Goal: Task Accomplishment & Management: Use online tool/utility

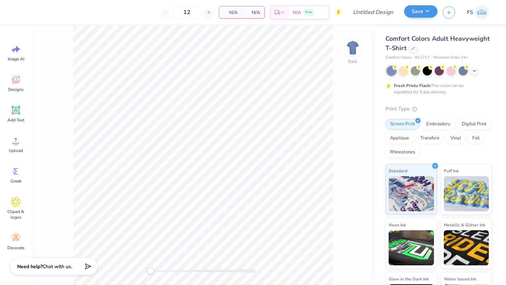
click at [328, 18] on div "Save" at bounding box center [420, 12] width 33 height 12
click at [328, 13] on link "FS" at bounding box center [478, 12] width 28 height 14
click at [328, 12] on img at bounding box center [481, 12] width 14 height 14
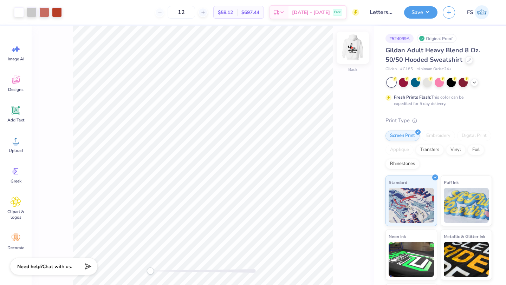
click at [356, 51] on img at bounding box center [353, 48] width 28 height 28
click at [356, 50] on img at bounding box center [353, 48] width 28 height 28
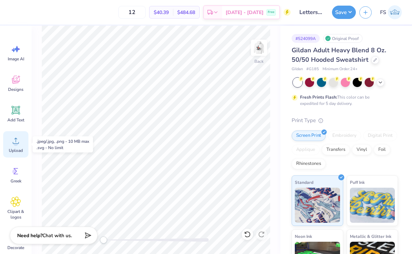
click at [14, 147] on div "Upload" at bounding box center [15, 144] width 25 height 26
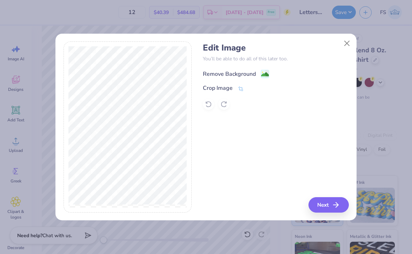
click at [263, 72] on image at bounding box center [265, 75] width 8 height 8
click at [334, 204] on icon "button" at bounding box center [338, 205] width 8 height 8
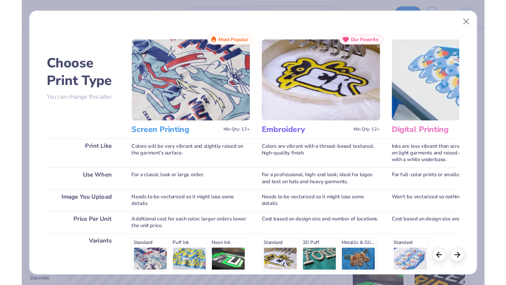
scroll to position [96, 0]
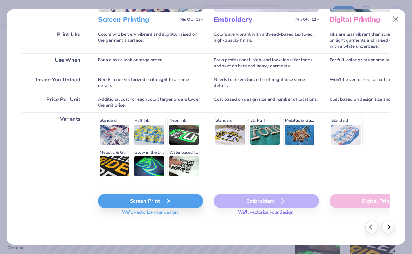
click at [139, 200] on div "Screen Print" at bounding box center [150, 201] width 105 height 14
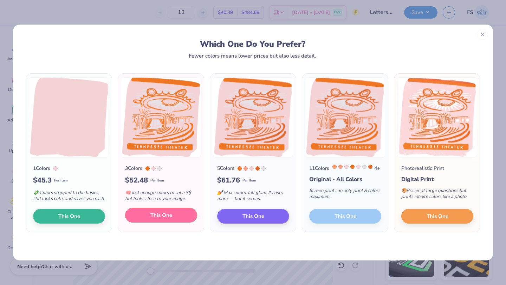
click at [155, 219] on span "This One" at bounding box center [161, 215] width 22 height 8
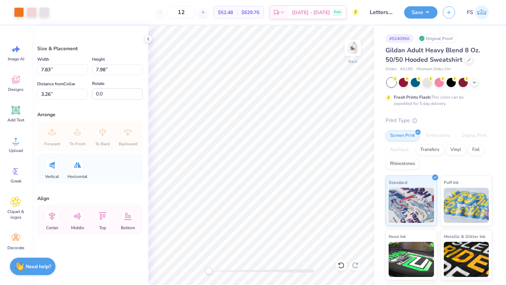
type input "7.68"
type input "7.83"
type input "5.70"
type input "5.81"
type input "5.28"
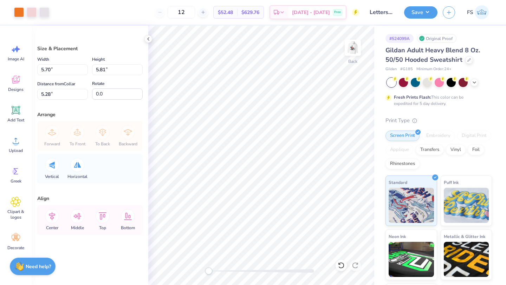
type input "4.37"
type input "4.46"
type input "3.21"
type input "3.32"
type input "3.38"
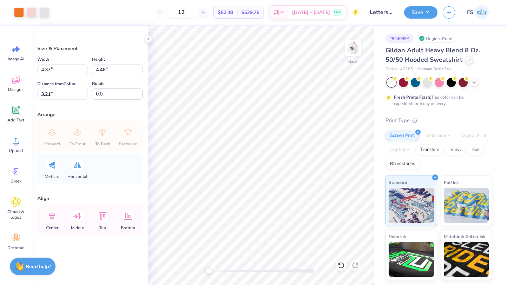
type input "3.16"
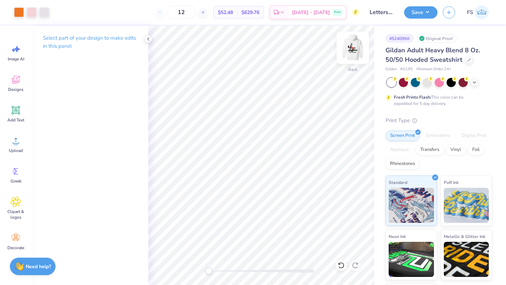
click at [354, 48] on img at bounding box center [353, 48] width 28 height 28
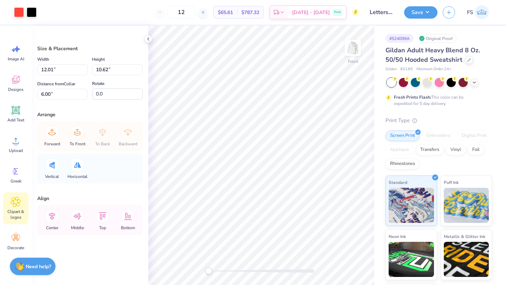
click at [13, 210] on span "Clipart & logos" at bounding box center [15, 214] width 23 height 11
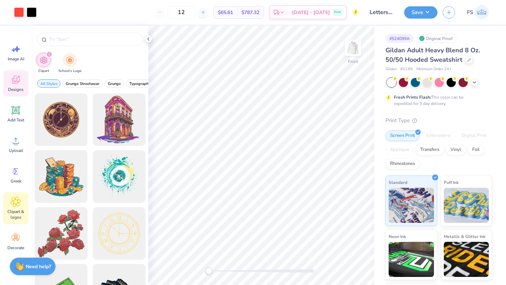
click at [14, 83] on icon at bounding box center [16, 80] width 8 height 8
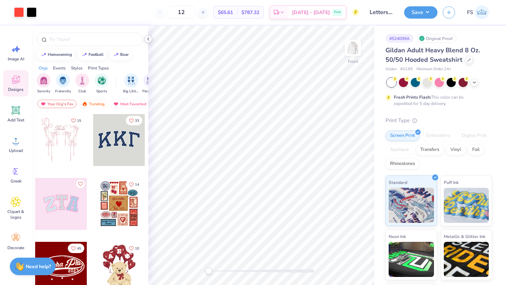
click at [147, 40] on icon at bounding box center [148, 39] width 6 height 6
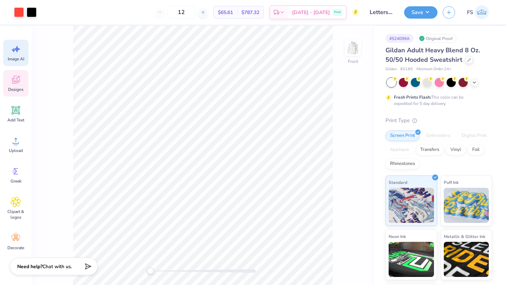
click at [25, 61] on div "Image AI" at bounding box center [15, 53] width 25 height 26
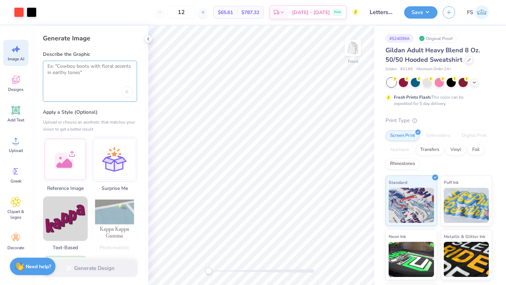
click at [68, 80] on textarea at bounding box center [89, 72] width 85 height 18
click at [128, 90] on icon "Upload image" at bounding box center [126, 91] width 3 height 3
click at [92, 77] on textarea at bounding box center [89, 72] width 85 height 18
click at [125, 90] on icon "Upload image" at bounding box center [126, 91] width 3 height 3
click at [128, 92] on div "Upload image" at bounding box center [126, 91] width 11 height 11
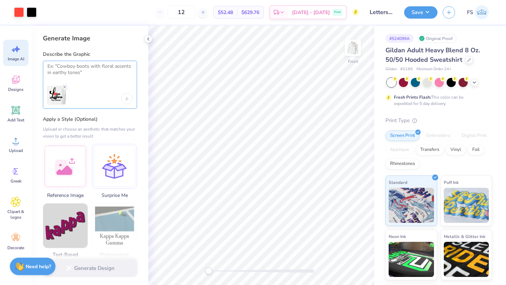
click at [71, 76] on textarea at bounding box center [89, 72] width 85 height 18
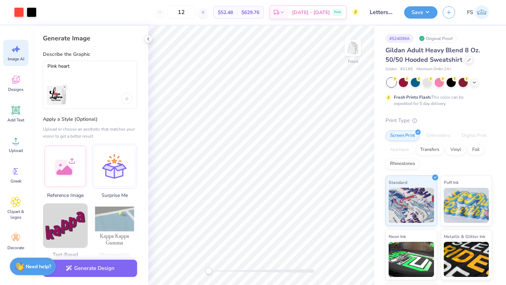
click at [92, 101] on div at bounding box center [84, 95] width 74 height 18
click at [86, 100] on div at bounding box center [84, 95] width 74 height 18
click at [86, 73] on textarea "Pink heart" at bounding box center [89, 72] width 85 height 18
click at [91, 68] on textarea "Pink heart" at bounding box center [89, 72] width 85 height 18
click at [86, 103] on div at bounding box center [84, 95] width 74 height 18
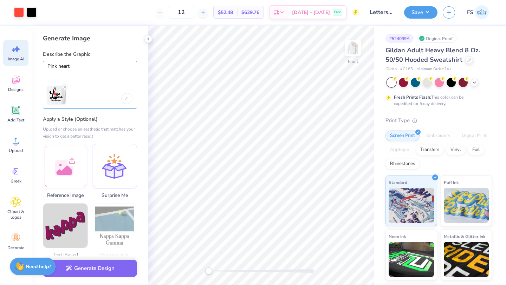
click at [97, 66] on textarea "Pink heart" at bounding box center [89, 72] width 85 height 18
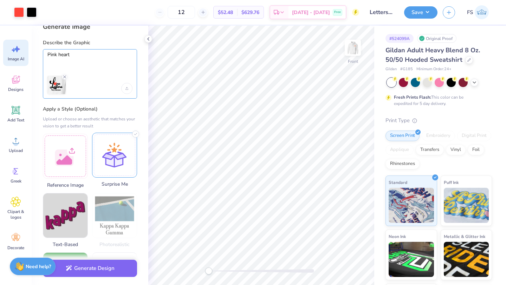
scroll to position [14, 0]
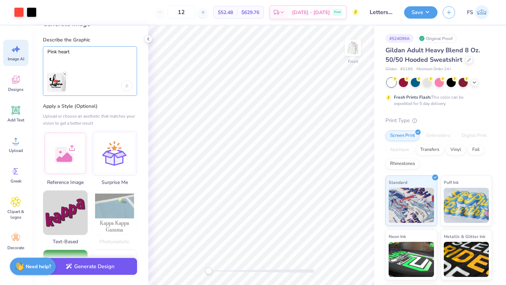
type textarea "Pink heart"
click at [89, 267] on button "Generate Design" at bounding box center [90, 266] width 94 height 17
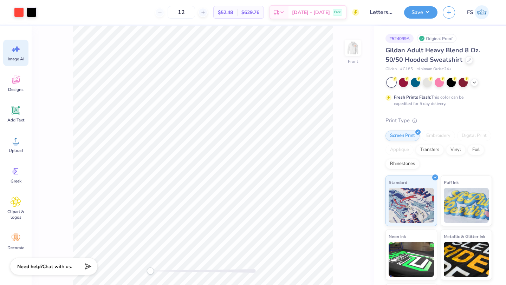
click at [14, 51] on icon at bounding box center [14, 50] width 4 height 4
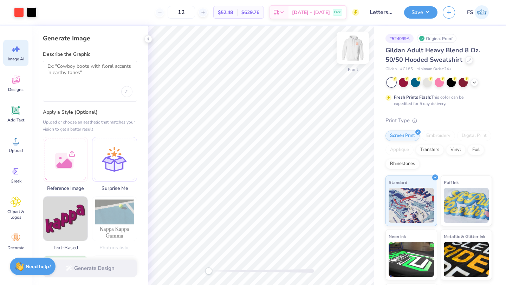
click at [355, 46] on img at bounding box center [353, 48] width 28 height 28
click at [355, 46] on img at bounding box center [353, 48] width 14 height 14
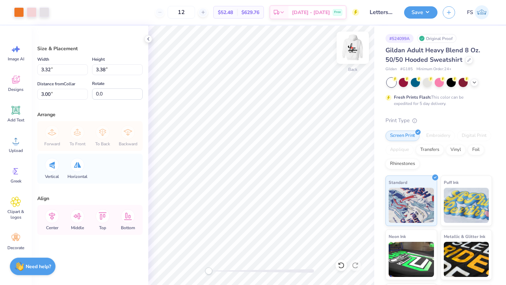
type input "3.22"
type input "3.28"
type input "3.10"
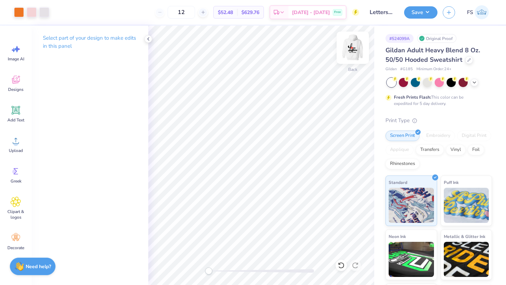
click at [355, 46] on img at bounding box center [353, 48] width 28 height 28
click at [150, 38] on icon at bounding box center [148, 39] width 6 height 6
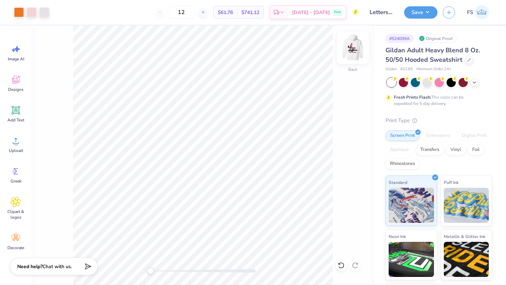
click at [356, 45] on img at bounding box center [353, 48] width 28 height 28
click at [429, 12] on button "Save" at bounding box center [420, 11] width 33 height 12
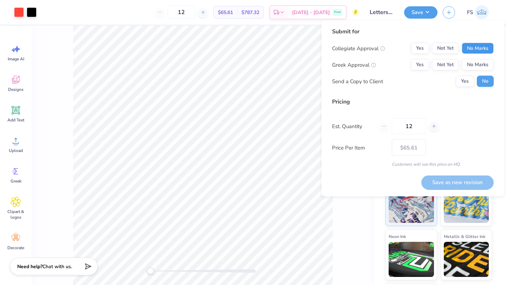
click at [469, 45] on button "No Marks" at bounding box center [477, 48] width 32 height 11
click at [472, 61] on button "No Marks" at bounding box center [477, 64] width 32 height 11
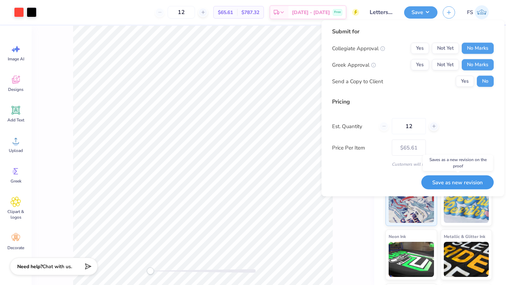
click at [448, 183] on button "Save as new revision" at bounding box center [457, 182] width 72 height 14
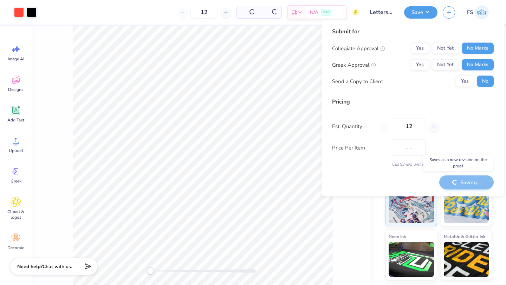
type input "$65.61"
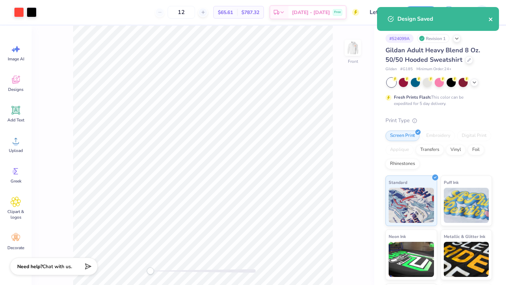
click at [491, 20] on icon "close" at bounding box center [490, 20] width 4 height 4
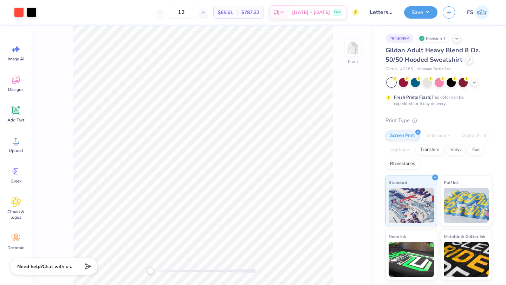
click at [489, 7] on div "Design Saved" at bounding box center [437, 22] width 125 height 32
click at [477, 15] on img at bounding box center [481, 12] width 14 height 14
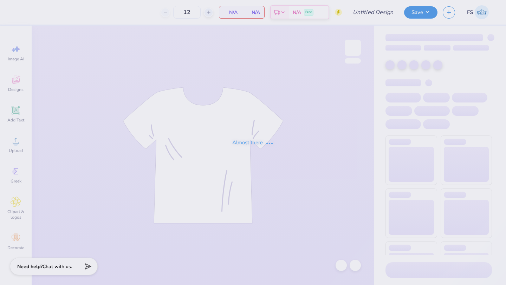
type input "Pi Kappa Phi Dads Weekend"
type input "24"
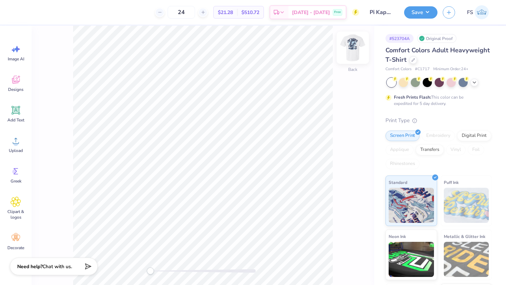
click at [354, 42] on img at bounding box center [353, 48] width 28 height 28
click at [354, 42] on img at bounding box center [353, 48] width 14 height 14
click at [18, 89] on span "Designs" at bounding box center [15, 90] width 15 height 6
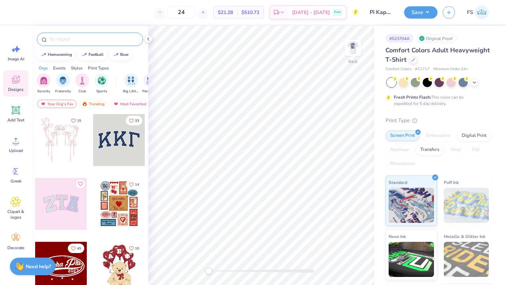
click at [99, 38] on input "text" at bounding box center [93, 39] width 90 height 7
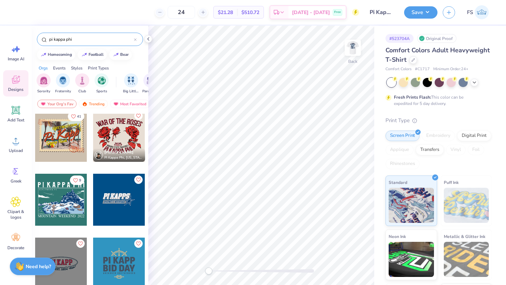
scroll to position [880, 0]
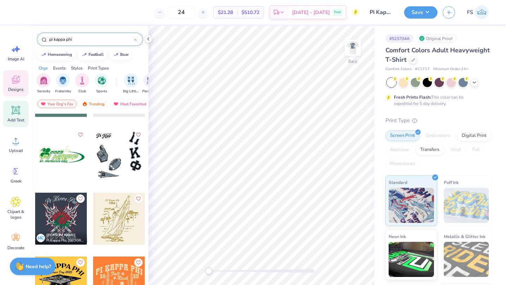
type input "pi kappa phi"
click at [20, 113] on icon at bounding box center [16, 110] width 11 height 11
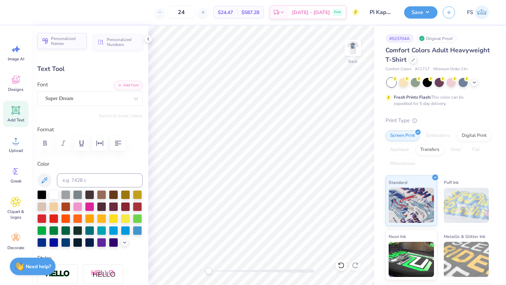
click at [70, 41] on span "Personalized Names" at bounding box center [67, 41] width 32 height 10
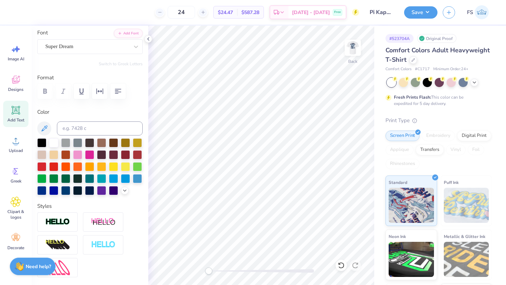
scroll to position [0, 0]
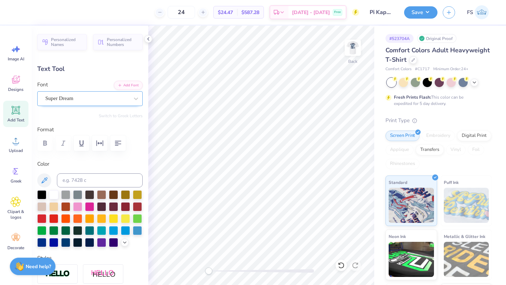
click at [78, 99] on div "Super Dream" at bounding box center [87, 98] width 85 height 11
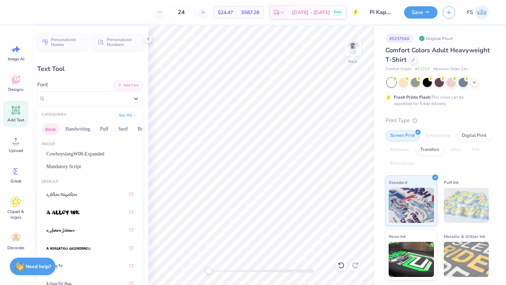
click at [46, 130] on button "Greek" at bounding box center [50, 129] width 18 height 11
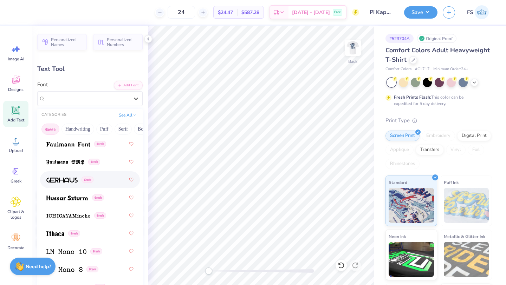
scroll to position [320, 0]
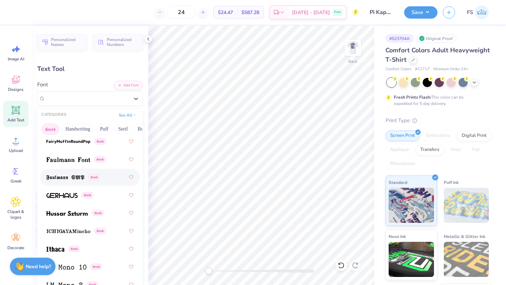
click at [61, 172] on div "Greek" at bounding box center [89, 177] width 87 height 13
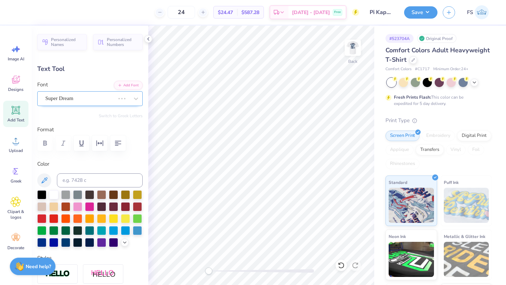
click at [91, 101] on div "Super Dream" at bounding box center [80, 98] width 71 height 11
type textarea "T"
click at [124, 116] on button "Switch to Greek Letters" at bounding box center [121, 116] width 44 height 6
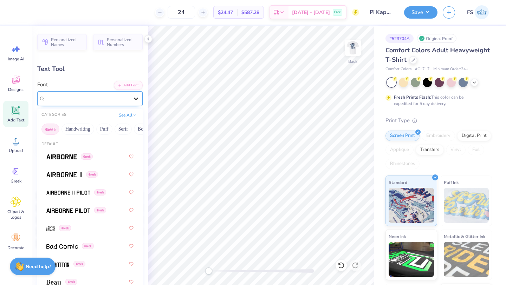
click at [136, 101] on icon at bounding box center [135, 98] width 7 height 7
click at [101, 86] on div "Font option Faulmann SMP selected, 20 of 49. 49 results available. Use Up and D…" at bounding box center [89, 93] width 105 height 25
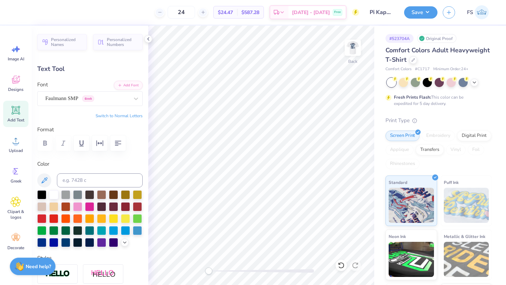
click at [116, 116] on button "Switch to Normal Letters" at bounding box center [119, 116] width 47 height 6
click at [116, 116] on button "Switch to Greek Letters" at bounding box center [121, 116] width 44 height 6
click at [133, 116] on button "Switch to Normal Letters" at bounding box center [119, 116] width 47 height 6
click at [129, 118] on button "Switch to Greek Letters" at bounding box center [121, 116] width 44 height 6
type textarea "Ν"
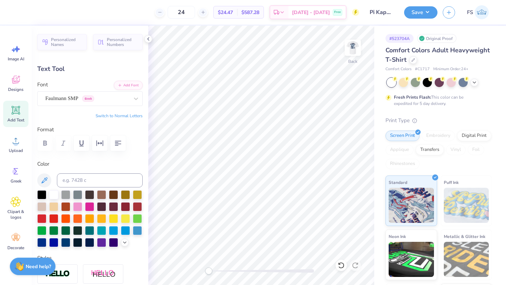
scroll to position [0, 0]
type textarea "ΠΚΦ"
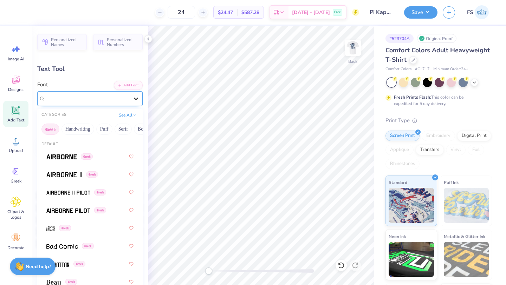
click at [135, 96] on icon at bounding box center [135, 98] width 7 height 7
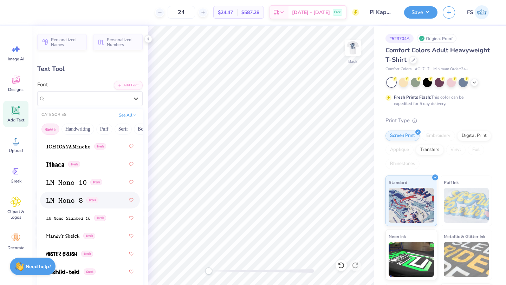
scroll to position [409, 0]
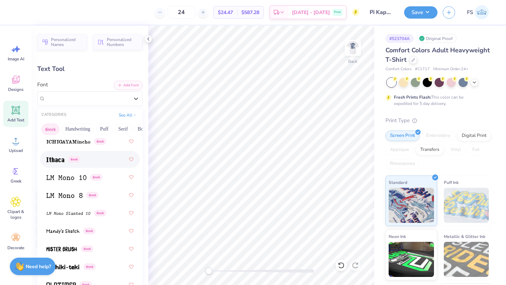
click at [53, 162] on span at bounding box center [55, 159] width 18 height 7
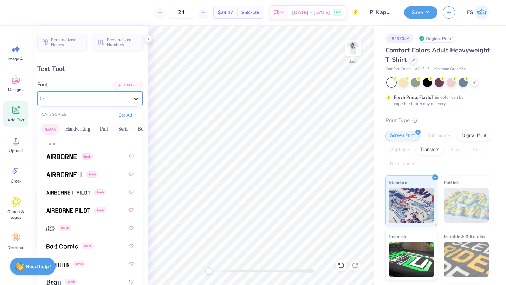
click at [137, 98] on icon at bounding box center [136, 99] width 4 height 2
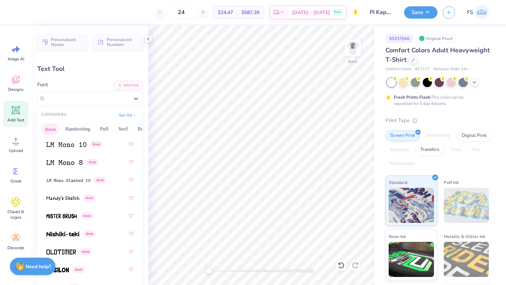
scroll to position [507, 0]
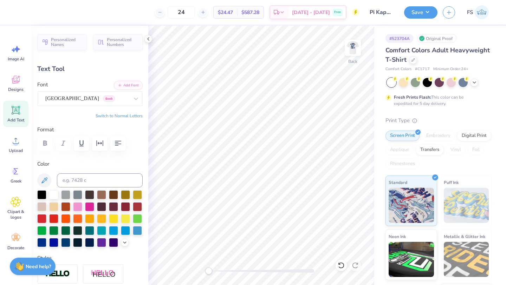
click at [131, 71] on div "Text Tool" at bounding box center [89, 68] width 105 height 9
click at [125, 230] on div at bounding box center [125, 229] width 9 height 9
click at [114, 230] on div at bounding box center [113, 229] width 9 height 9
click at [138, 230] on div at bounding box center [137, 229] width 9 height 9
click at [112, 230] on div at bounding box center [113, 229] width 9 height 9
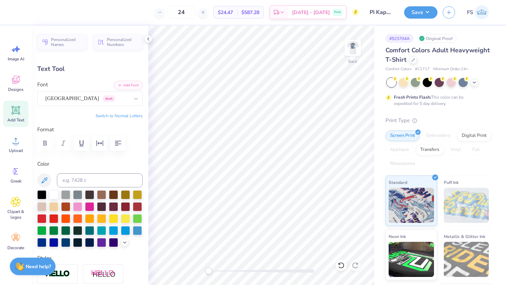
click at [138, 150] on div at bounding box center [89, 143] width 105 height 15
click at [354, 47] on img at bounding box center [353, 48] width 28 height 28
click at [355, 40] on img at bounding box center [353, 48] width 28 height 28
type input "2.89"
type input "1.30"
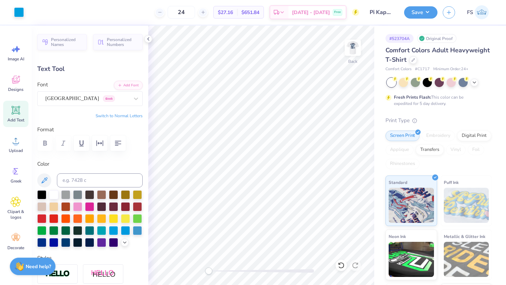
type input "3.16"
click at [65, 241] on div at bounding box center [65, 241] width 9 height 9
click at [354, 47] on img at bounding box center [353, 48] width 28 height 28
click at [354, 47] on img at bounding box center [353, 48] width 14 height 14
click at [349, 53] on img at bounding box center [353, 48] width 28 height 28
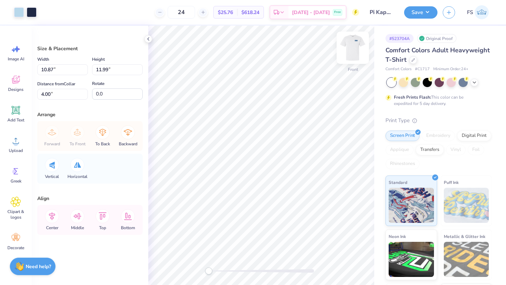
click at [353, 50] on img at bounding box center [353, 48] width 28 height 28
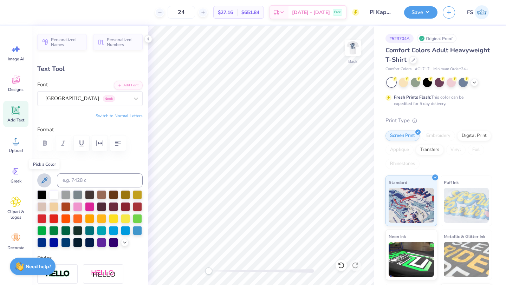
click at [46, 180] on icon at bounding box center [44, 180] width 6 height 6
click at [41, 178] on icon at bounding box center [44, 180] width 8 height 8
click at [354, 53] on img at bounding box center [353, 48] width 28 height 28
click at [43, 180] on icon at bounding box center [44, 180] width 8 height 8
click at [355, 45] on img at bounding box center [353, 48] width 28 height 28
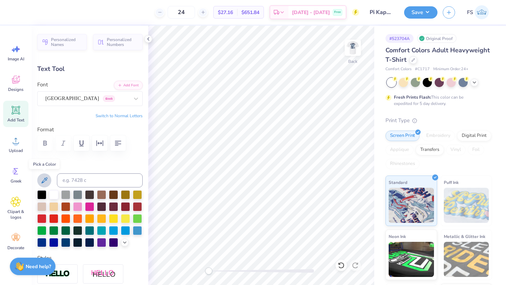
click at [47, 175] on button at bounding box center [44, 180] width 14 height 14
click at [350, 48] on img at bounding box center [353, 48] width 28 height 28
type input "2.94"
type input "1.32"
type input "5.39"
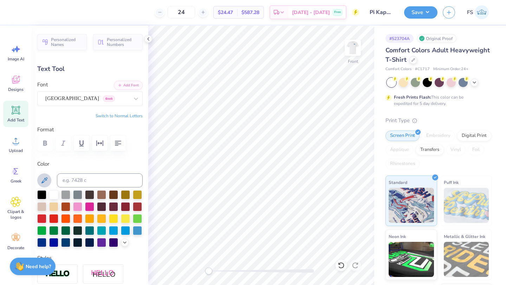
click at [44, 178] on icon at bounding box center [44, 180] width 8 height 8
click at [358, 48] on img at bounding box center [353, 48] width 14 height 14
click at [75, 178] on input at bounding box center [100, 180] width 86 height 14
click at [84, 180] on input at bounding box center [100, 180] width 86 height 14
type input "533"
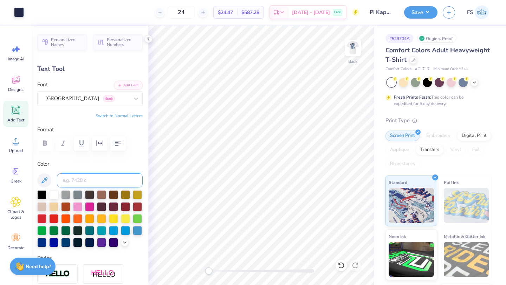
click at [83, 178] on input at bounding box center [100, 180] width 86 height 14
type input "533"
type input "e"
click at [354, 48] on img at bounding box center [353, 48] width 28 height 28
click at [46, 183] on icon at bounding box center [44, 180] width 8 height 8
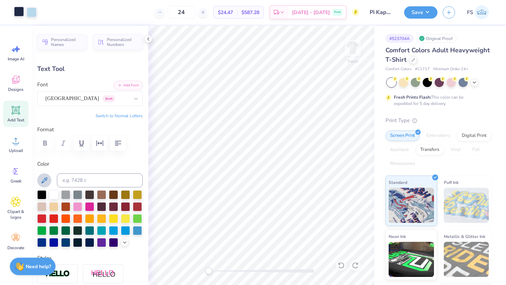
click at [20, 13] on div at bounding box center [19, 12] width 10 height 10
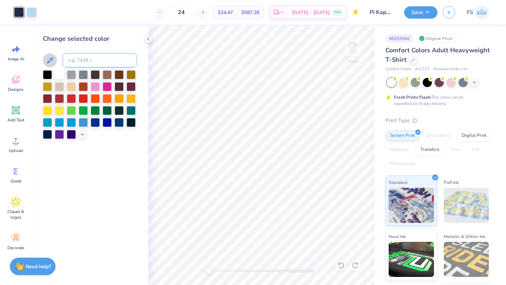
click at [87, 60] on input at bounding box center [100, 60] width 74 height 14
click at [83, 65] on input at bounding box center [100, 60] width 74 height 14
type input "533"
click at [79, 134] on div at bounding box center [83, 134] width 8 height 8
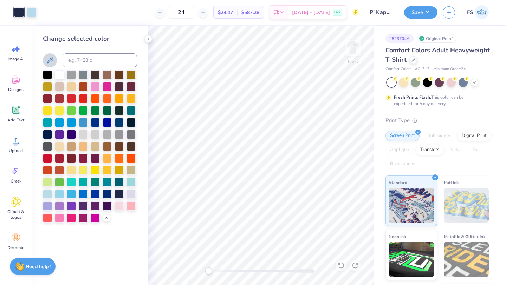
click at [47, 59] on icon at bounding box center [50, 60] width 8 height 8
click at [49, 61] on icon at bounding box center [50, 60] width 8 height 8
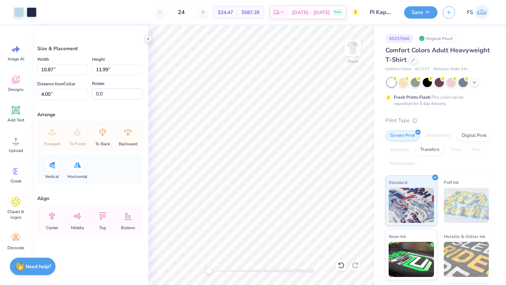
click at [149, 41] on div at bounding box center [148, 39] width 8 height 8
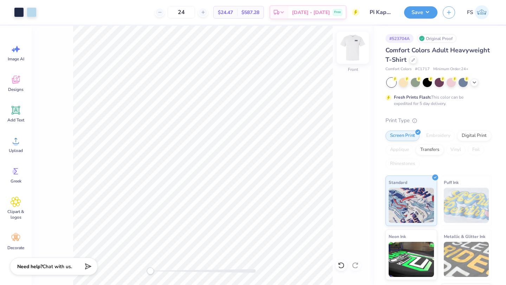
click at [344, 44] on img at bounding box center [353, 48] width 28 height 28
